Goal: Check status

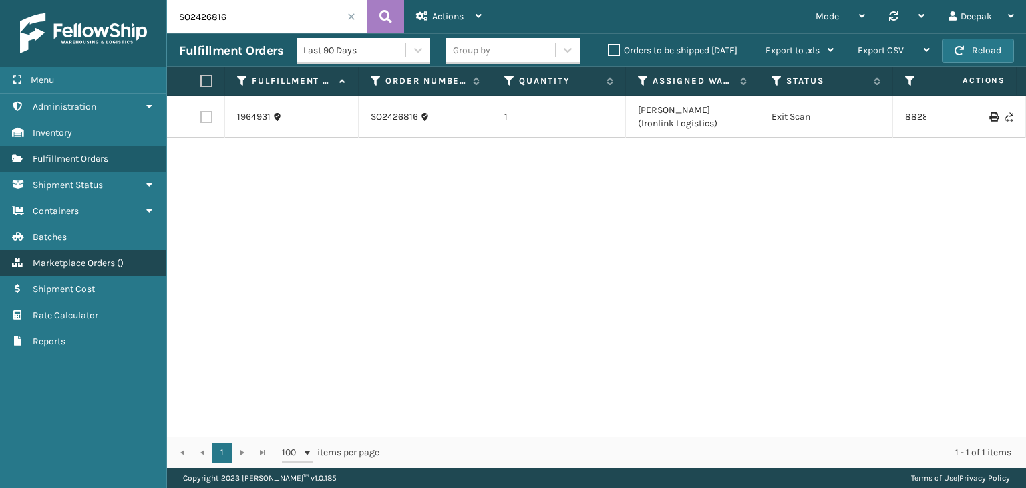
click at [61, 258] on span "Marketplace Orders" at bounding box center [74, 262] width 82 height 11
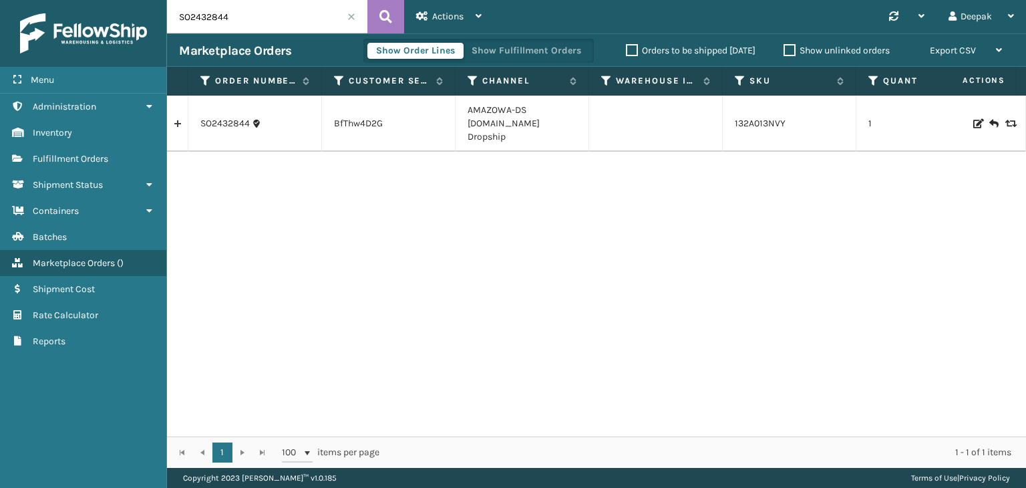
click at [251, 22] on input "SO2432844" at bounding box center [267, 16] width 200 height 33
paste input "4220"
type input "SO2434220"
click at [393, 19] on button at bounding box center [385, 16] width 37 height 33
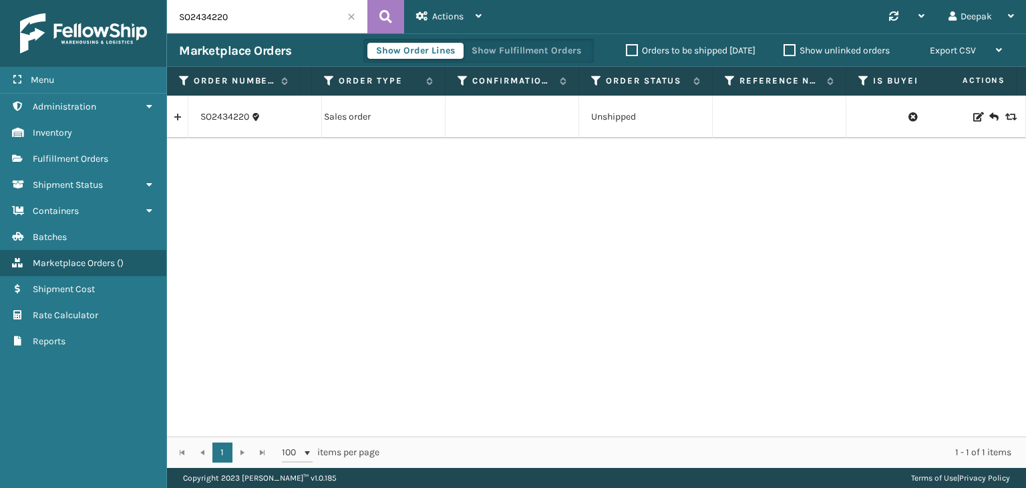
scroll to position [0, 959]
click at [259, 9] on input "SO2434220" at bounding box center [267, 16] width 200 height 33
paste input "1"
type input "SO2434210"
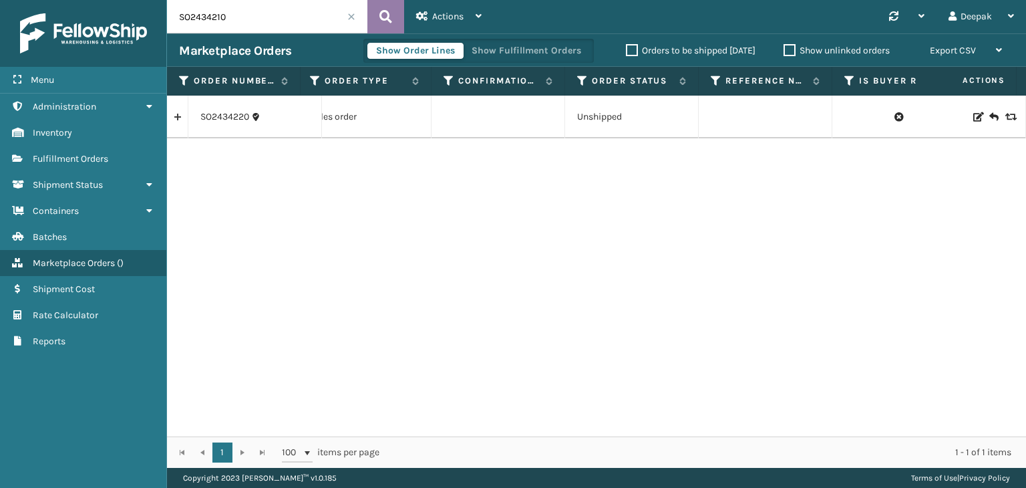
click at [373, 21] on button at bounding box center [385, 16] width 37 height 33
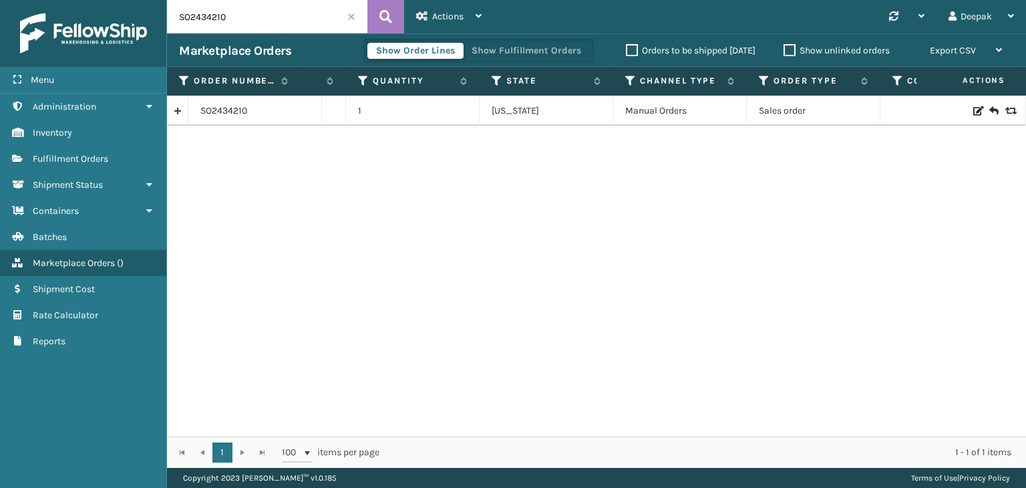
scroll to position [0, 848]
